Goal: Transaction & Acquisition: Purchase product/service

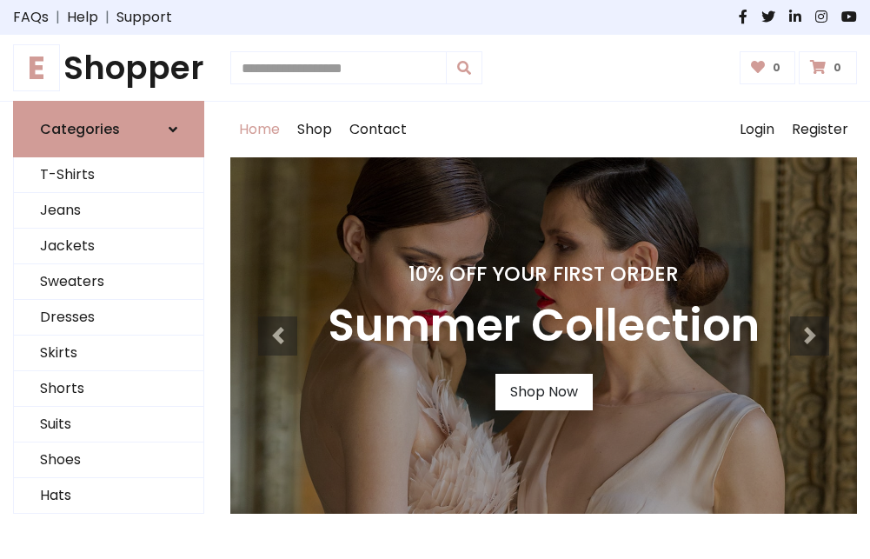
click at [435, 279] on h4 "10% Off Your First Order" at bounding box center [544, 274] width 432 height 24
click at [543, 392] on link "Shop Now" at bounding box center [544, 392] width 97 height 37
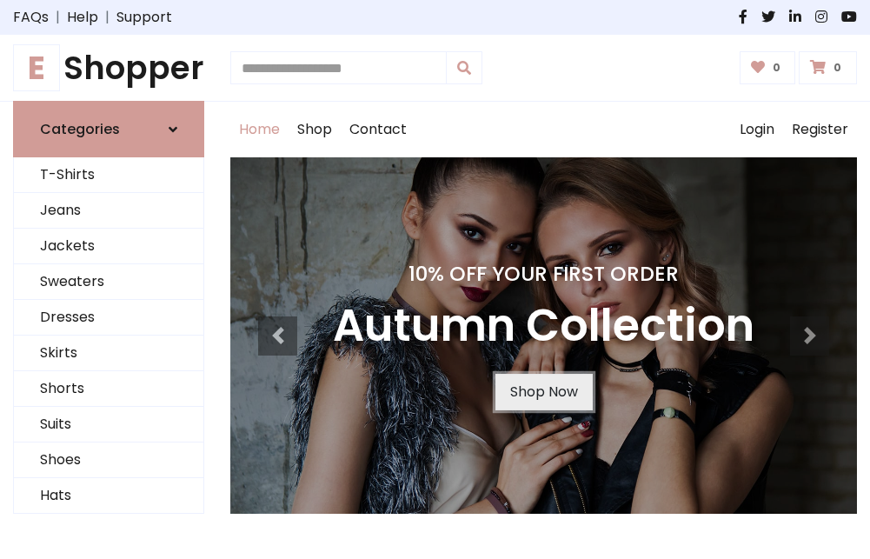
click at [543, 392] on link "Shop Now" at bounding box center [544, 392] width 97 height 37
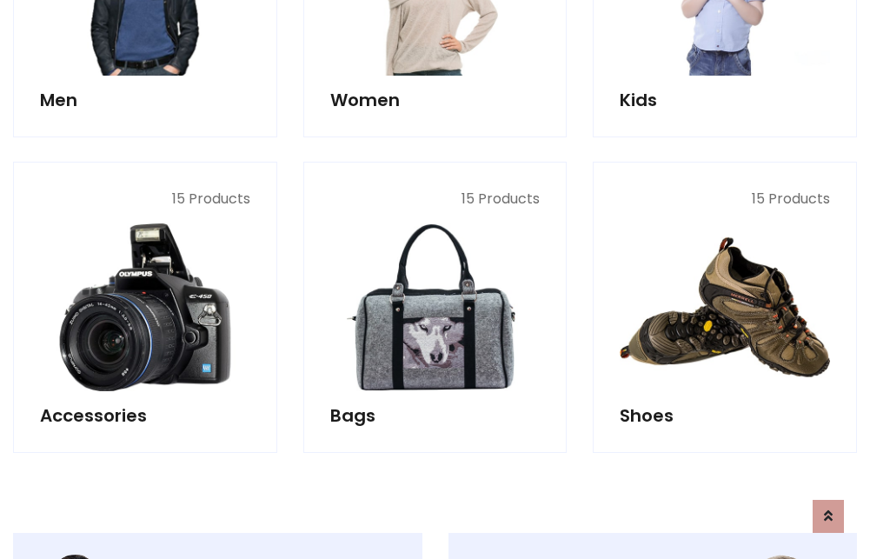
scroll to position [1734, 0]
